Goal: Information Seeking & Learning: Learn about a topic

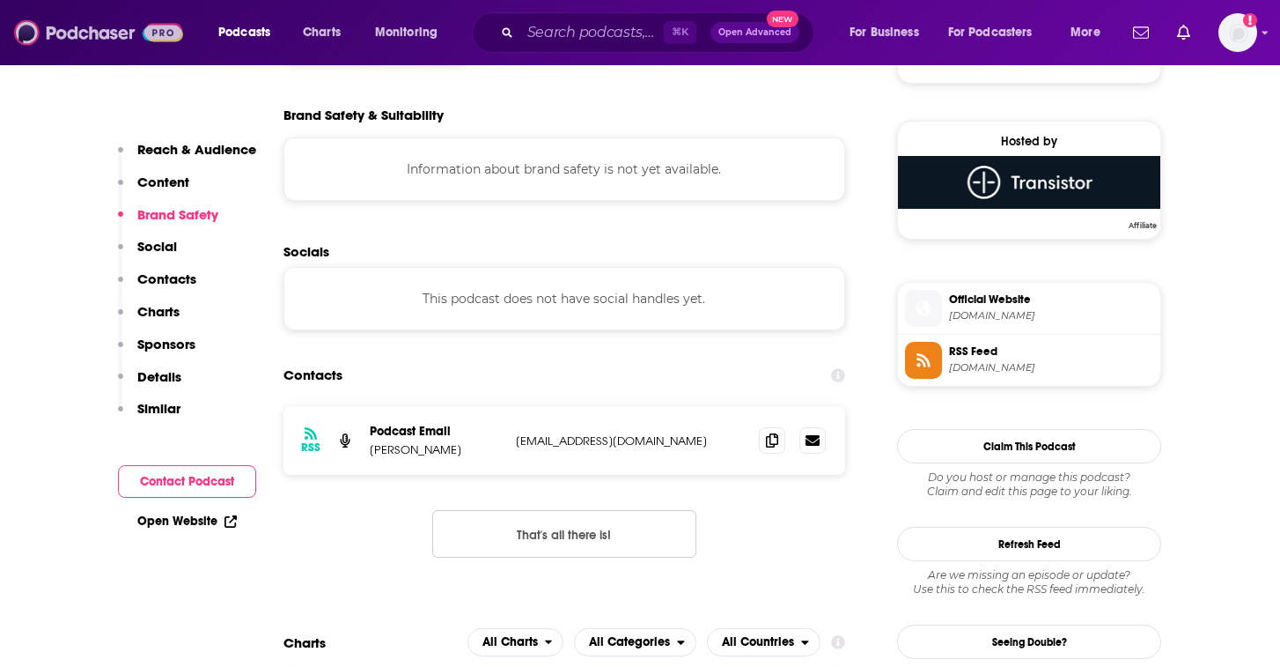
click at [78, 32] on img at bounding box center [98, 32] width 169 height 33
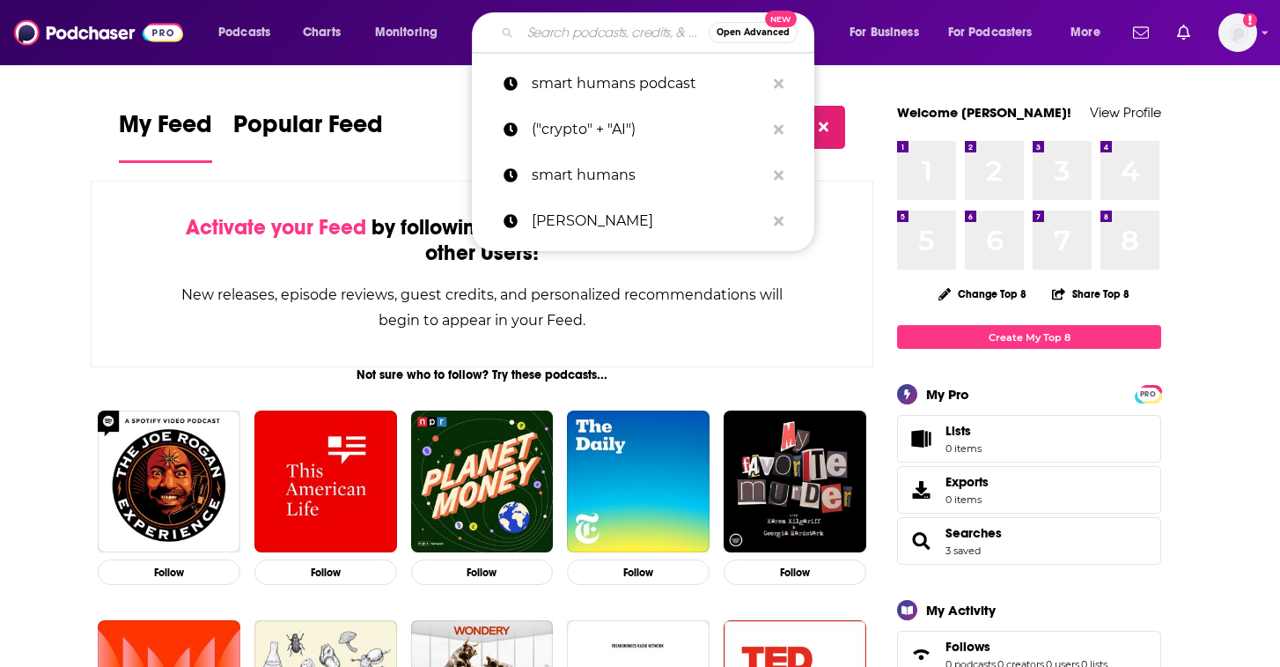
click at [550, 27] on input "Search podcasts, credits, & more..." at bounding box center [614, 32] width 188 height 28
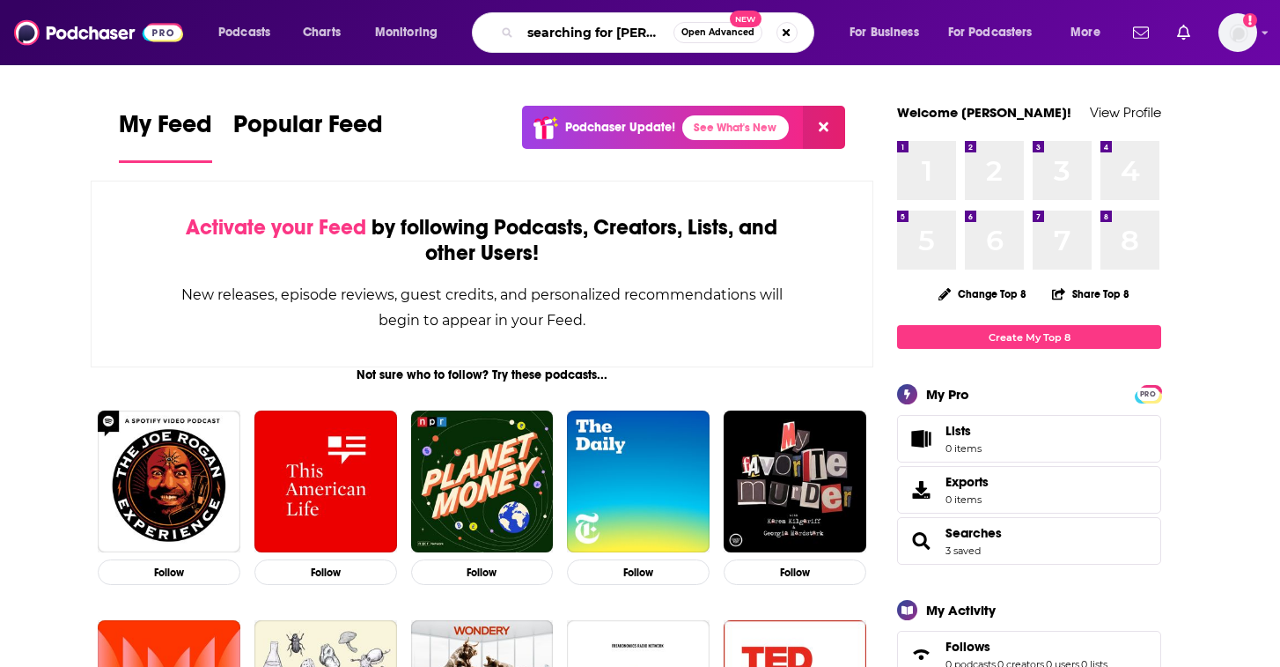
type input "searching for [PERSON_NAME]"
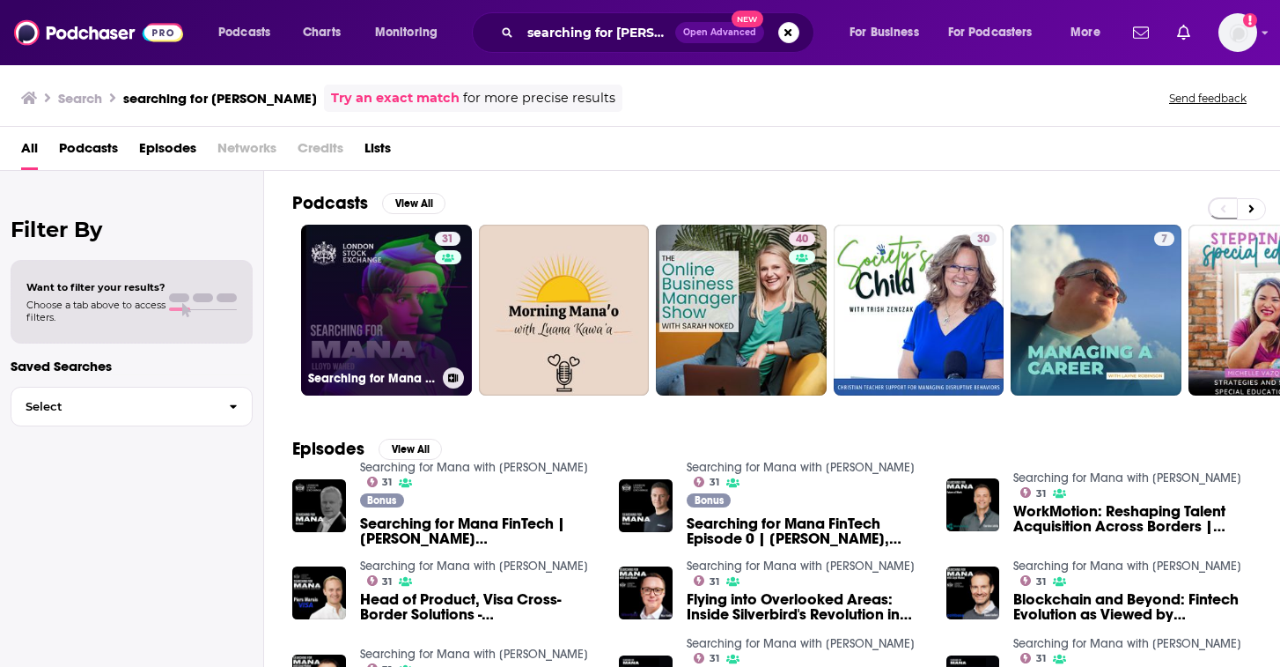
click at [379, 276] on link "31 Searching for Mana with [PERSON_NAME]" at bounding box center [386, 310] width 171 height 171
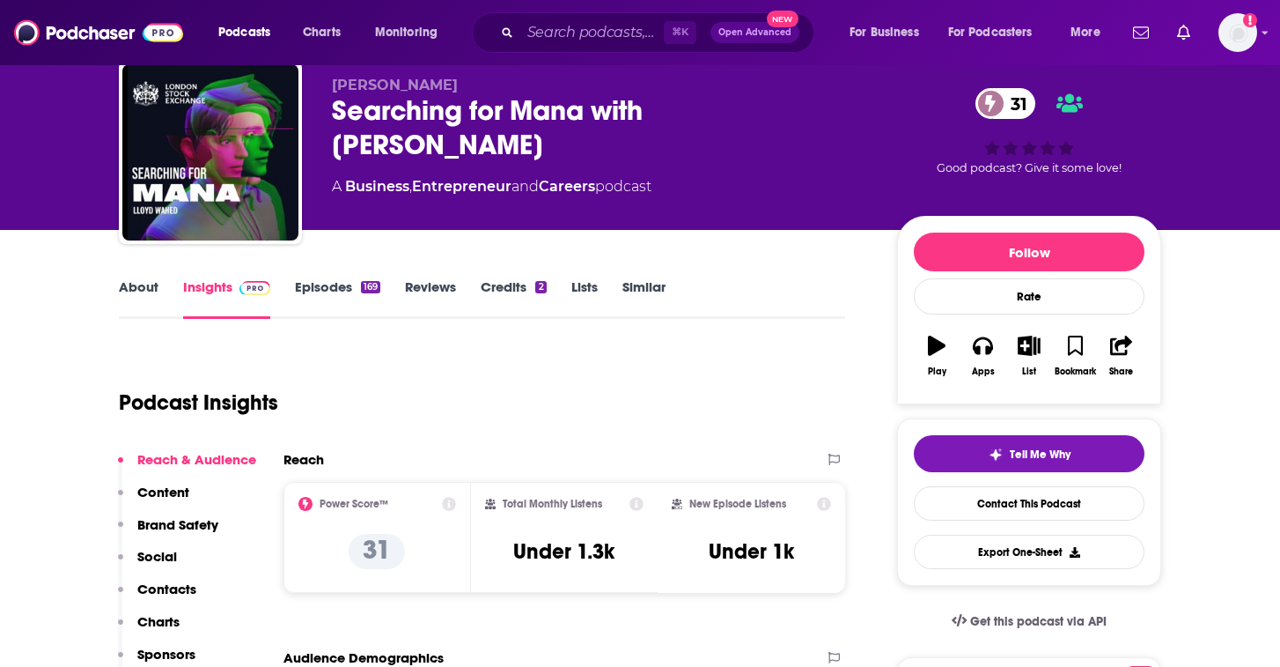
scroll to position [35, 0]
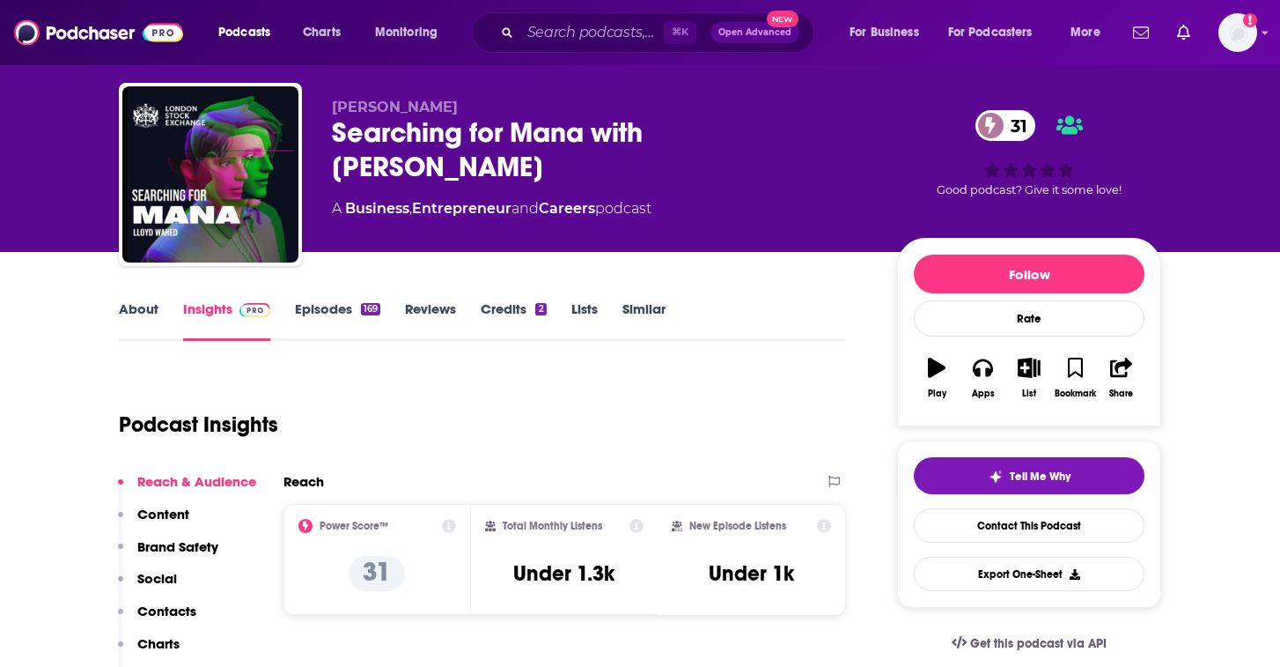
click at [321, 304] on link "Episodes 169" at bounding box center [337, 320] width 85 height 41
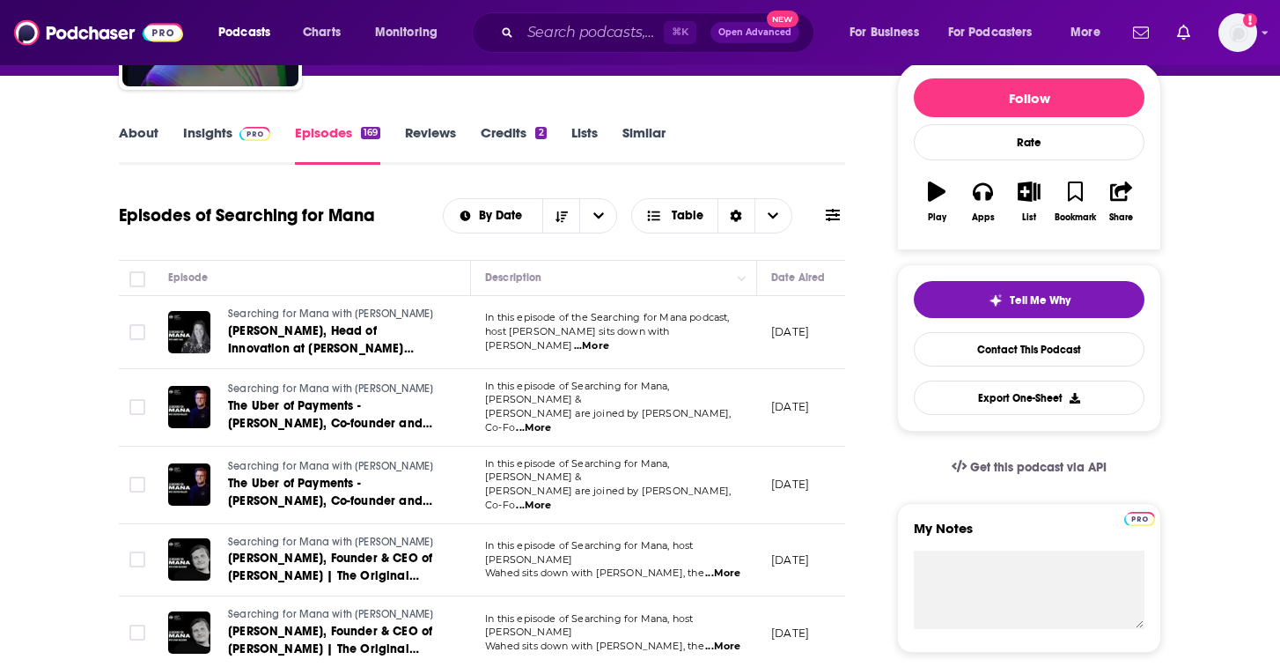
scroll to position [247, 0]
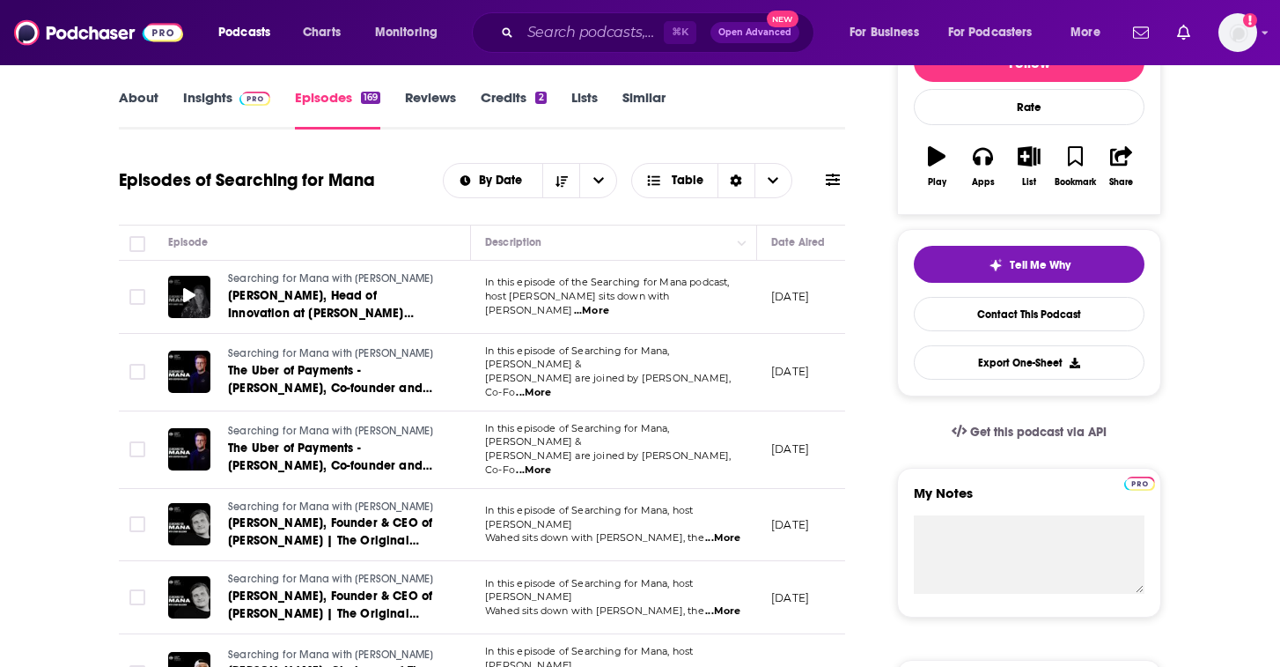
click at [196, 298] on div at bounding box center [189, 297] width 42 height 42
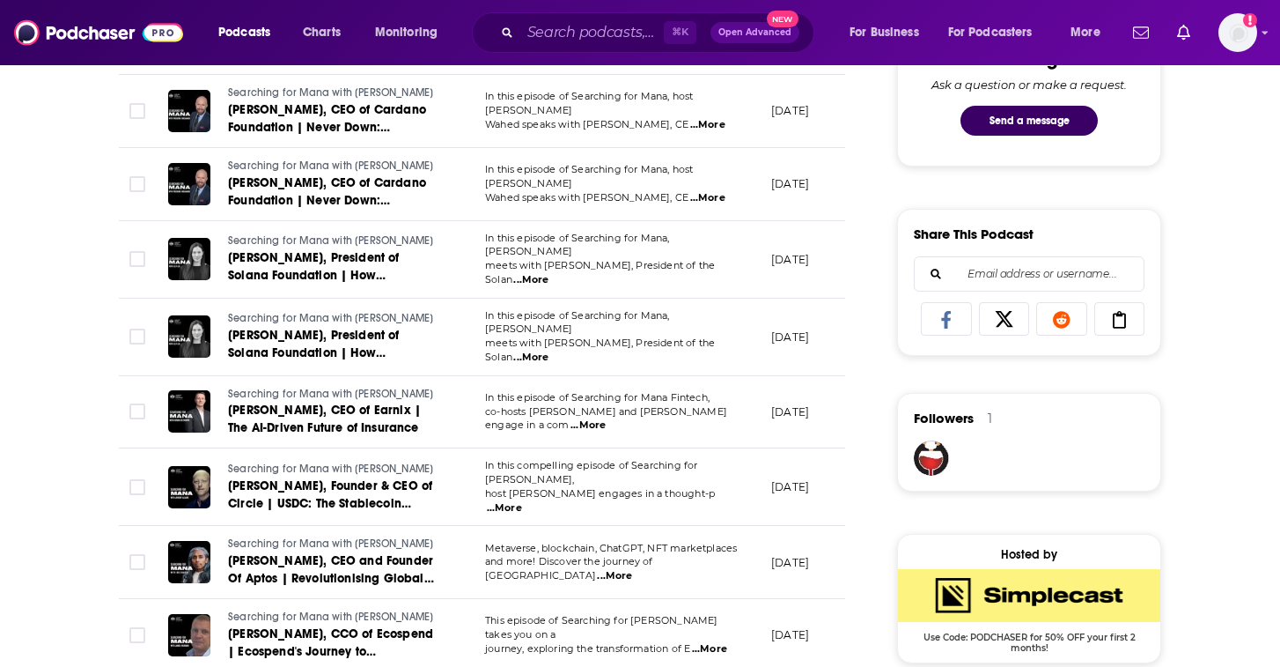
scroll to position [1021, 0]
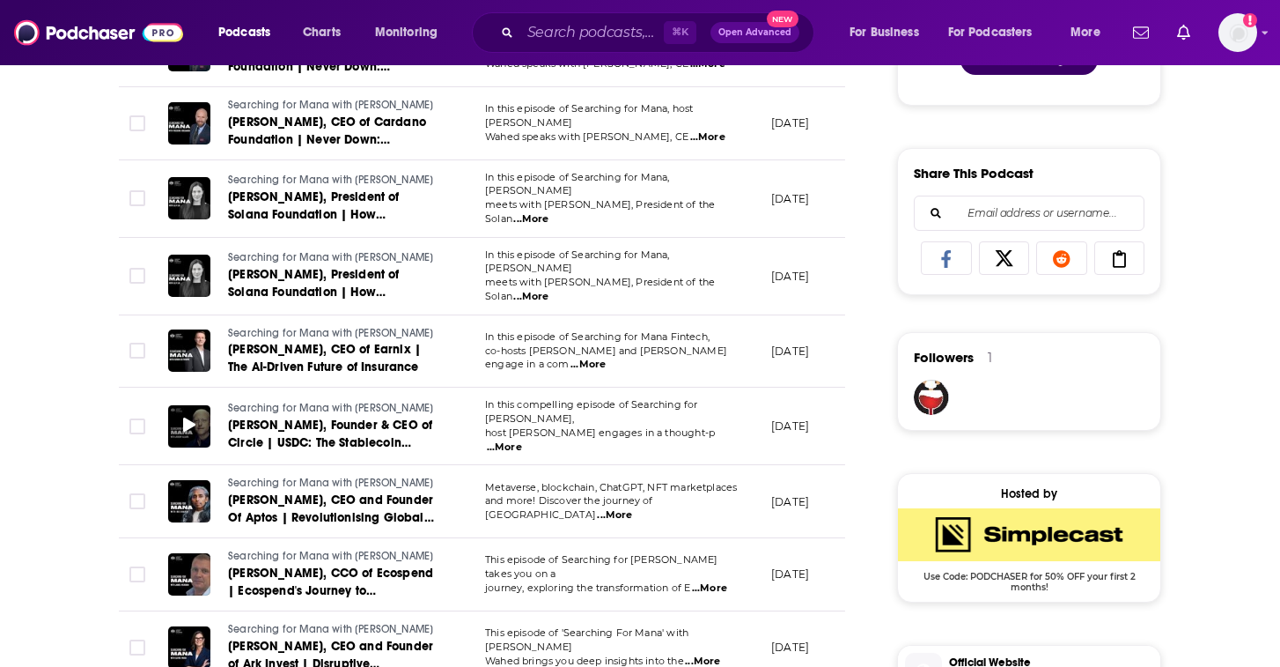
click at [194, 417] on icon at bounding box center [189, 424] width 12 height 14
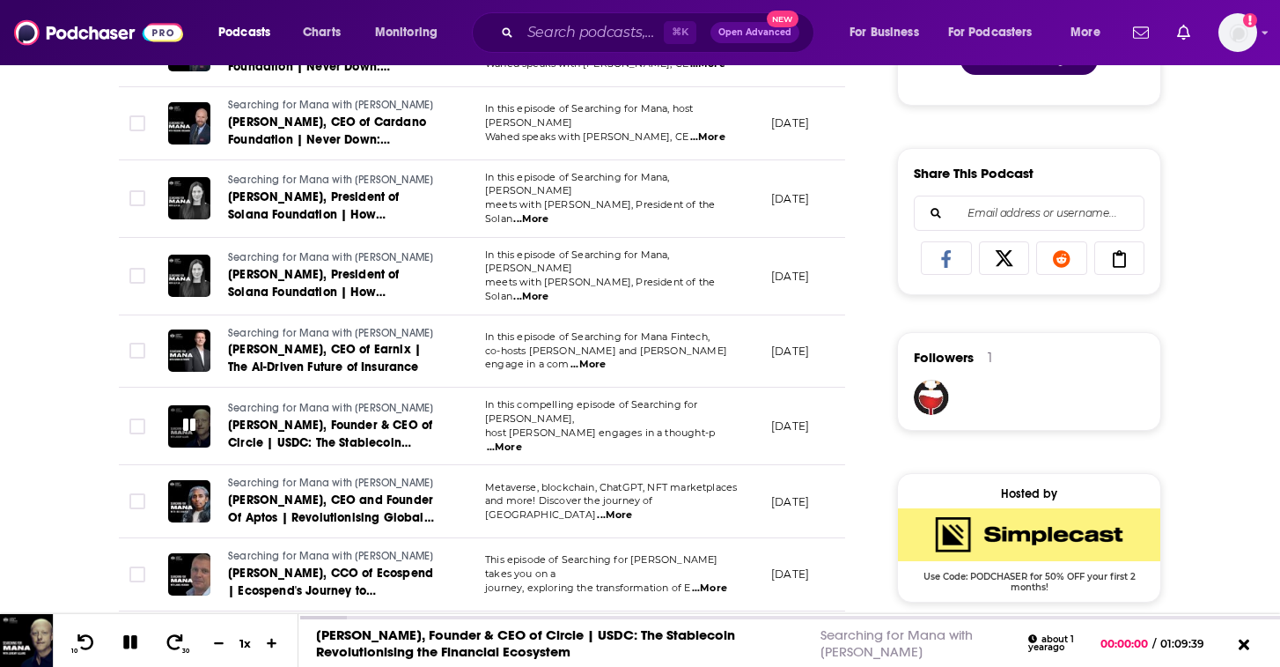
click at [188, 418] on icon at bounding box center [189, 424] width 12 height 12
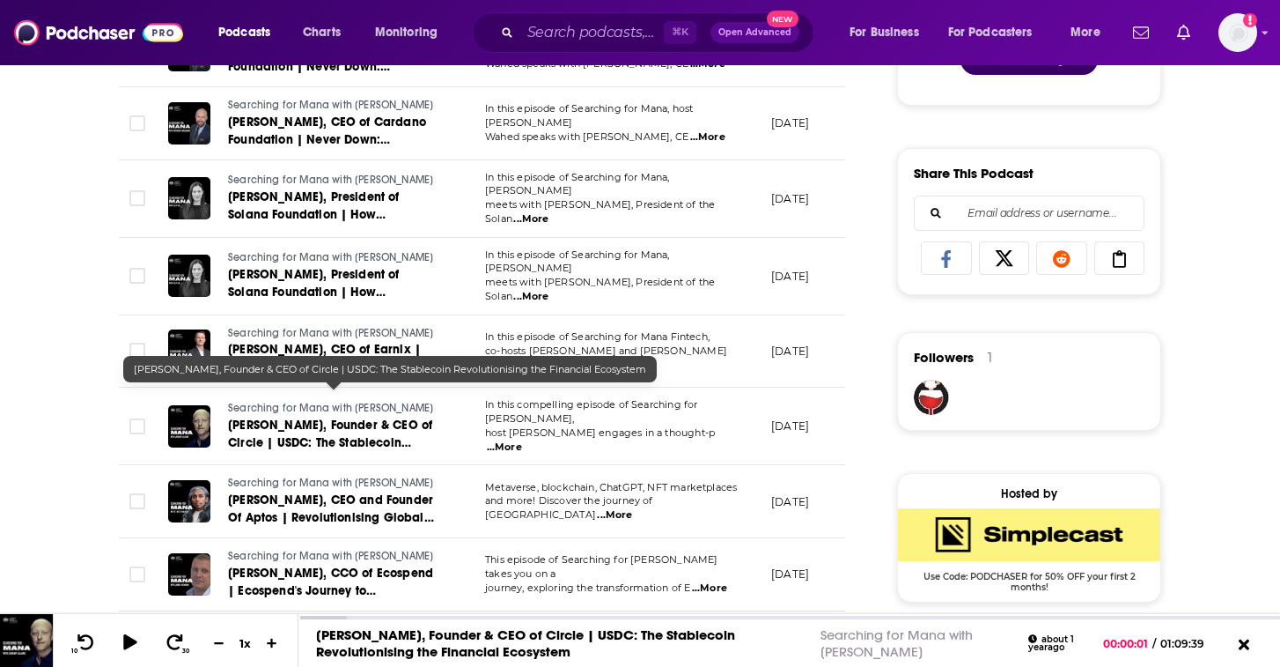
click at [255, 417] on span "[PERSON_NAME], Founder & CEO of Circle | USDC: The Stablecoin Revolutionising t…" at bounding box center [330, 451] width 204 height 68
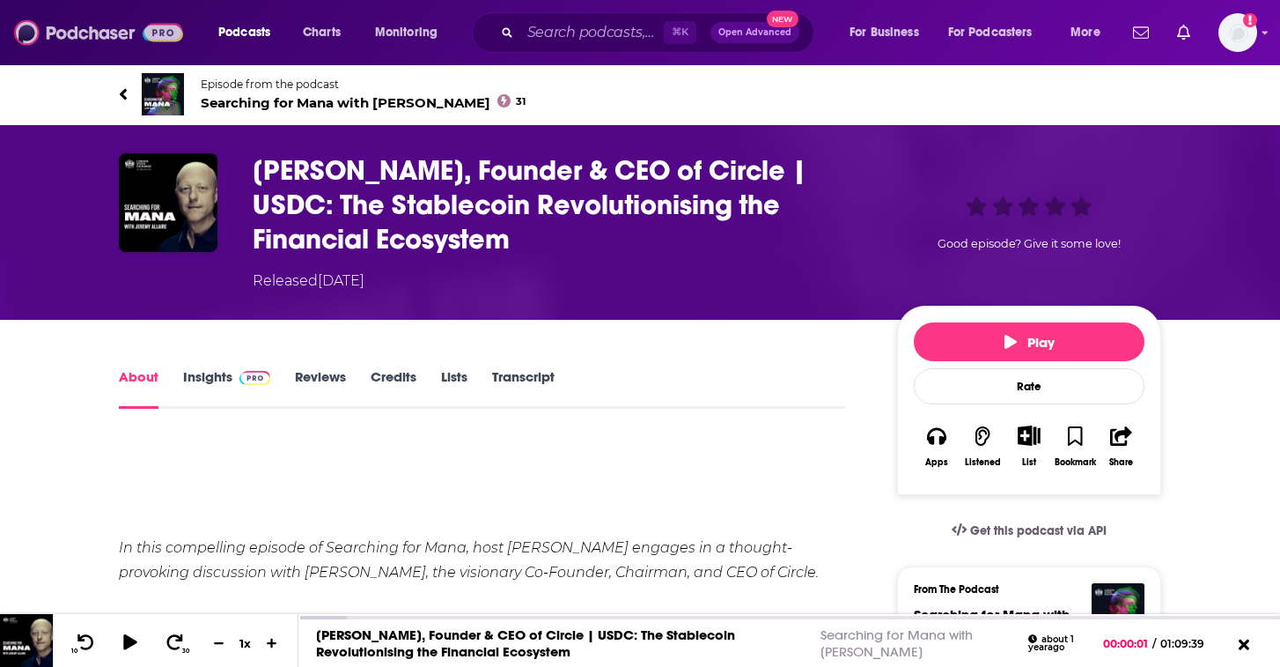
click at [102, 28] on img at bounding box center [98, 32] width 169 height 33
